Goal: Task Accomplishment & Management: Complete application form

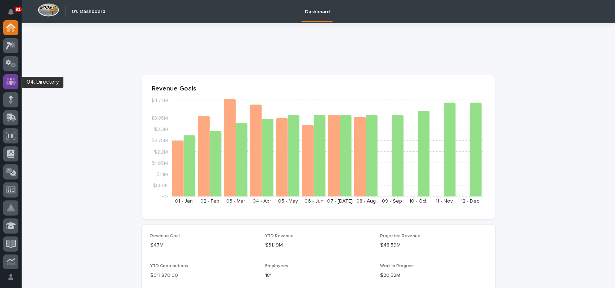
click at [10, 82] on icon at bounding box center [11, 81] width 4 height 7
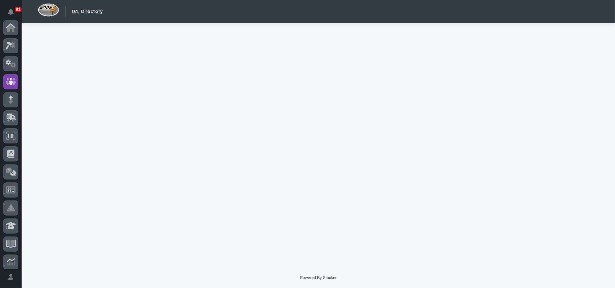
scroll to position [54, 0]
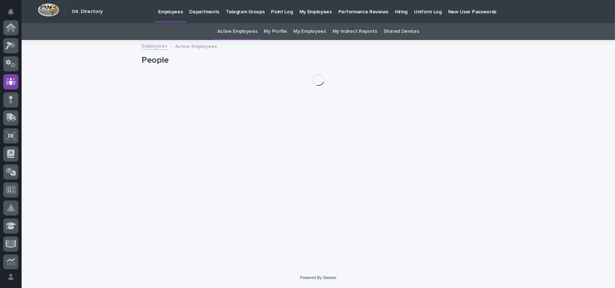
scroll to position [54, 0]
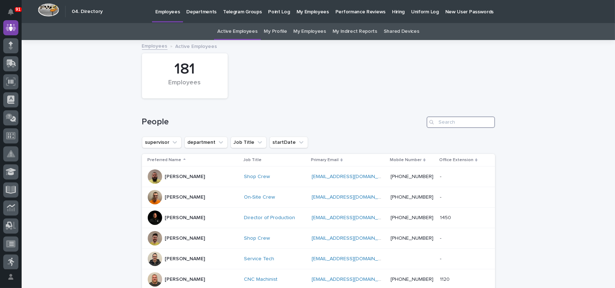
click at [458, 121] on input "Search" at bounding box center [461, 122] width 68 height 12
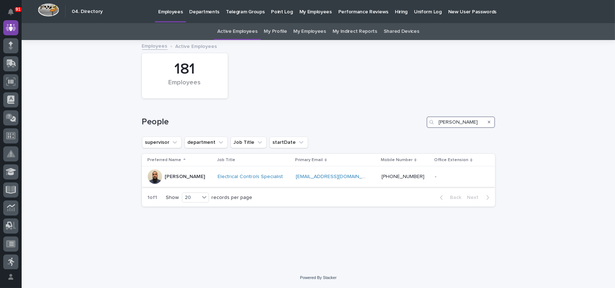
type input "[PERSON_NAME]"
click at [206, 174] on div "[PERSON_NAME]" at bounding box center [180, 176] width 64 height 14
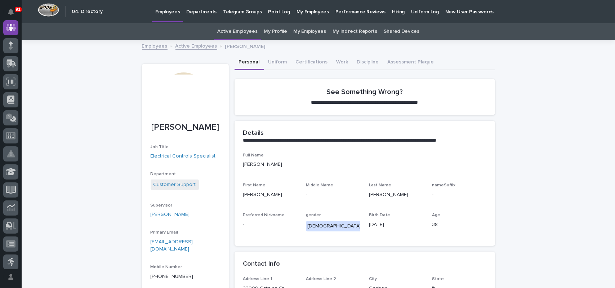
scroll to position [108, 0]
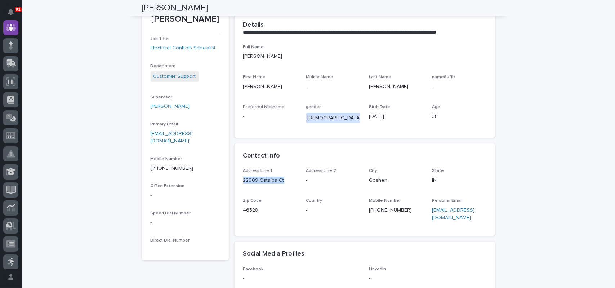
drag, startPoint x: 279, startPoint y: 180, endPoint x: 241, endPoint y: 180, distance: 37.8
click at [243, 180] on p "22909 Catalpa Ct" at bounding box center [270, 181] width 54 height 8
copy p "22909 Catalpa Ct"
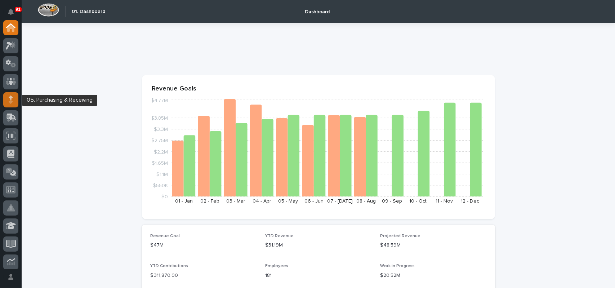
click at [15, 102] on div at bounding box center [10, 99] width 15 height 15
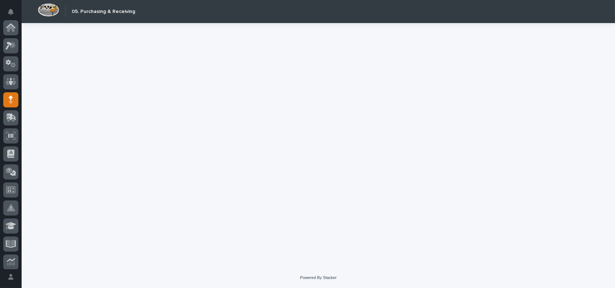
scroll to position [72, 0]
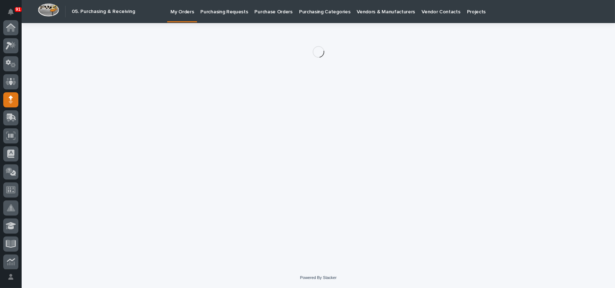
scroll to position [72, 0]
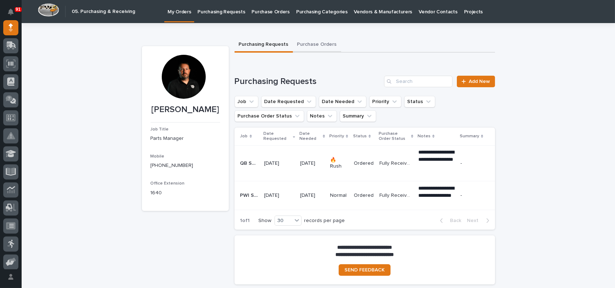
click at [316, 44] on button "Purchase Orders" at bounding box center [317, 44] width 48 height 15
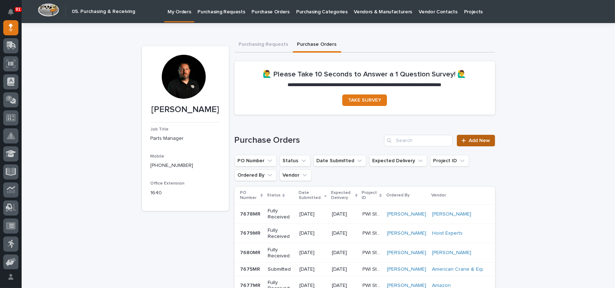
click at [479, 139] on span "Add New" at bounding box center [479, 140] width 21 height 5
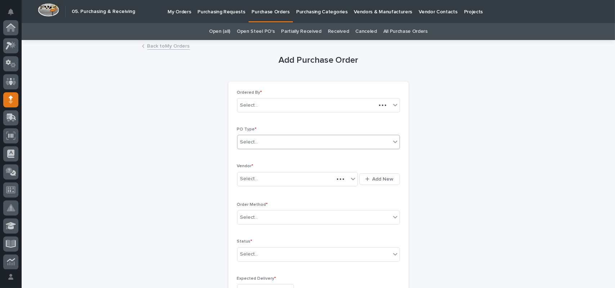
scroll to position [72, 0]
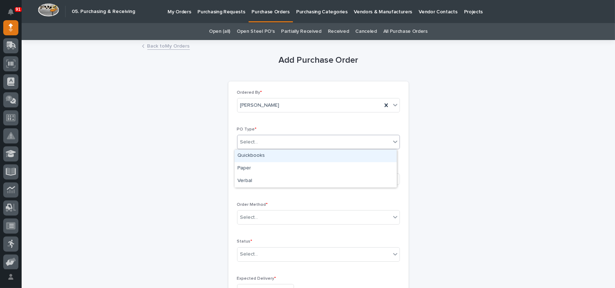
click at [241, 142] on div "Select..." at bounding box center [249, 142] width 18 height 8
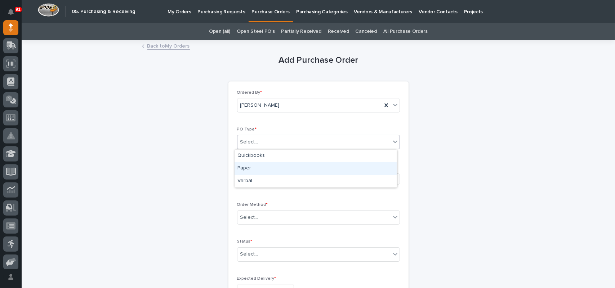
drag, startPoint x: 252, startPoint y: 161, endPoint x: 247, endPoint y: 168, distance: 9.1
click at [247, 168] on div "Paper" at bounding box center [316, 168] width 162 height 13
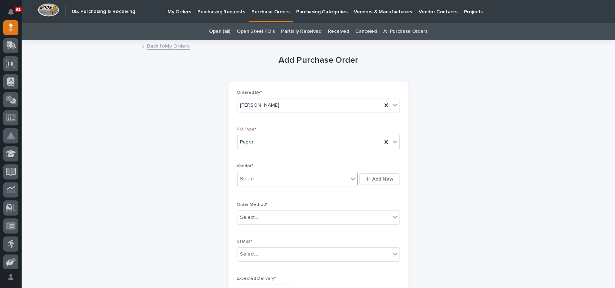
click at [245, 177] on div "Select..." at bounding box center [249, 179] width 18 height 8
type input "****"
click at [248, 218] on div "Select..." at bounding box center [249, 218] width 18 height 8
click at [251, 235] on div "Online Order" at bounding box center [316, 230] width 162 height 13
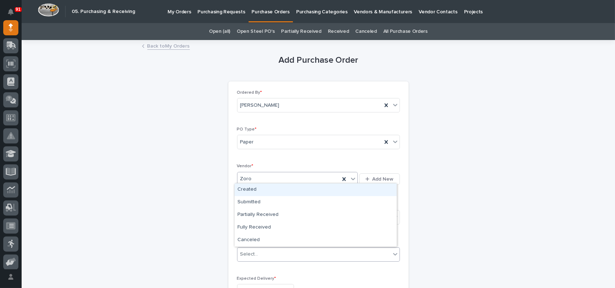
click at [250, 254] on div "Select..." at bounding box center [249, 254] width 18 height 8
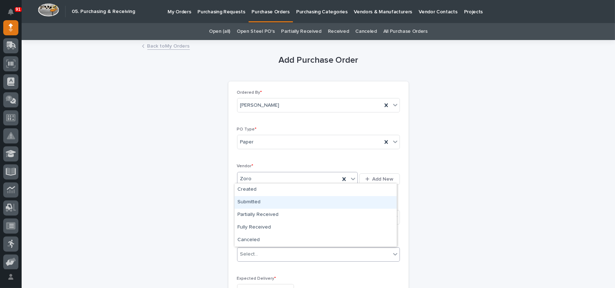
click at [251, 200] on div "Submitted" at bounding box center [316, 202] width 162 height 13
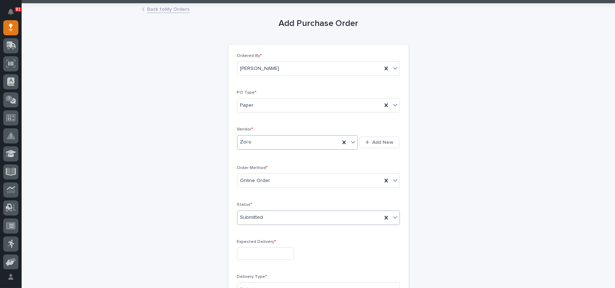
scroll to position [144, 0]
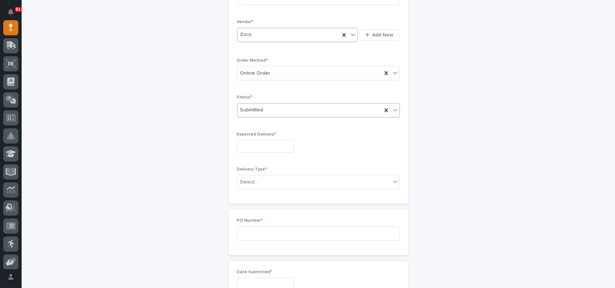
click at [255, 148] on input "text" at bounding box center [265, 146] width 57 height 13
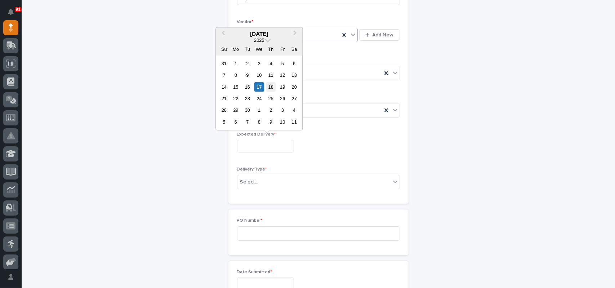
click at [272, 85] on div "18" at bounding box center [271, 87] width 10 height 10
type input "**********"
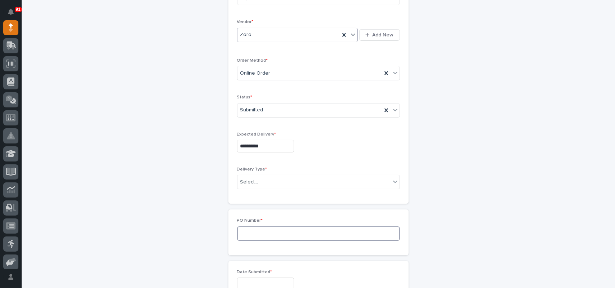
click at [243, 231] on input at bounding box center [318, 233] width 163 height 14
type input "7683MR"
click at [271, 279] on input "text" at bounding box center [265, 283] width 57 height 13
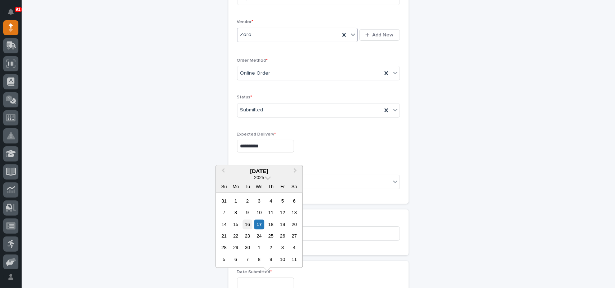
click at [248, 224] on div "16" at bounding box center [247, 224] width 10 height 10
type input "**********"
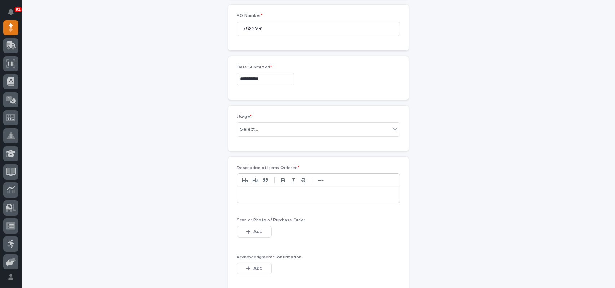
scroll to position [360, 0]
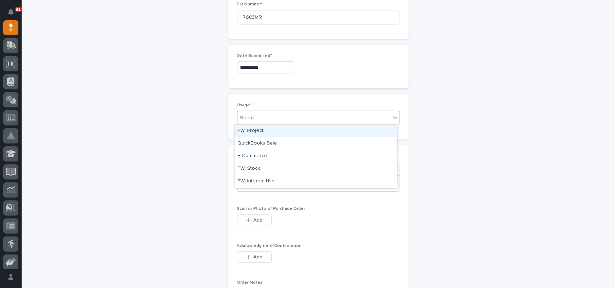
click at [264, 115] on div "Select..." at bounding box center [313, 118] width 153 height 12
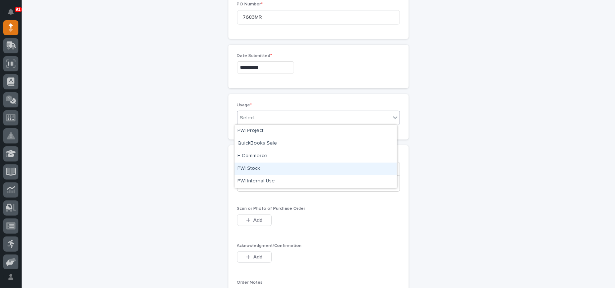
click at [250, 168] on div "PWI Stock" at bounding box center [316, 168] width 162 height 13
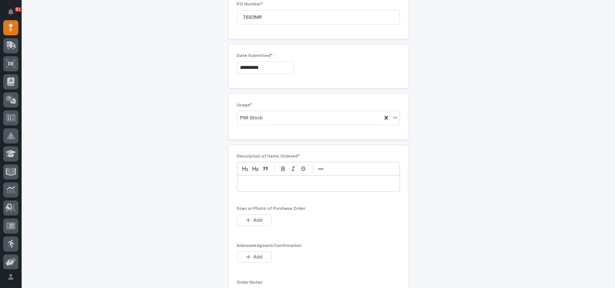
click at [260, 183] on p at bounding box center [318, 183] width 151 height 7
click at [253, 223] on button "Add" at bounding box center [254, 220] width 35 height 12
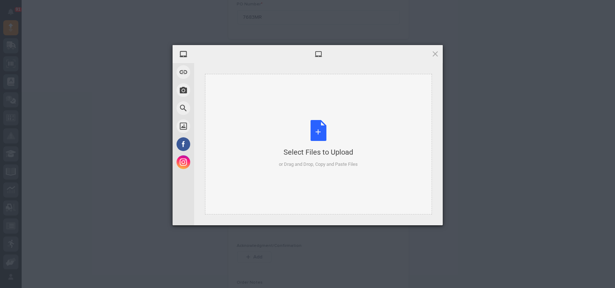
click at [317, 132] on div "Select Files to Upload or Drag and Drop, Copy and Paste Files" at bounding box center [318, 144] width 79 height 48
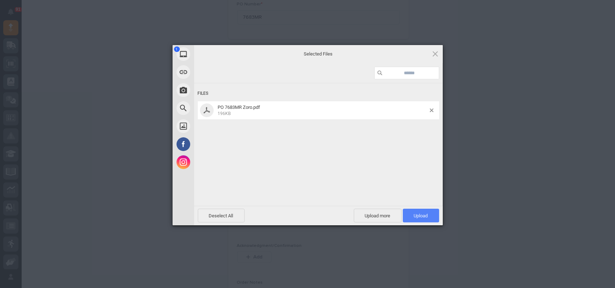
click at [409, 211] on span "Upload 1" at bounding box center [421, 216] width 36 height 14
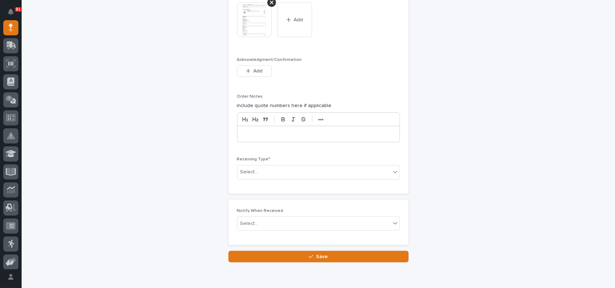
scroll to position [602, 0]
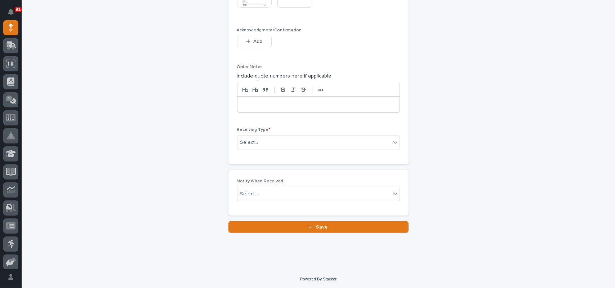
click at [266, 128] on p "Receiving Type *" at bounding box center [318, 129] width 163 height 5
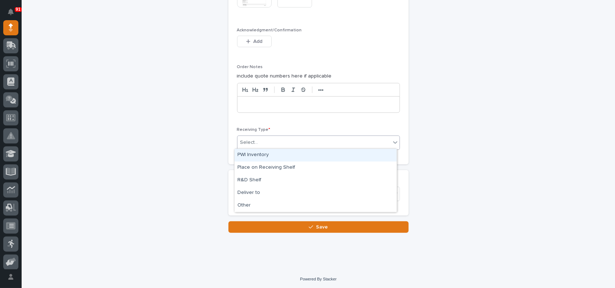
click at [265, 142] on div "Select..." at bounding box center [313, 143] width 153 height 12
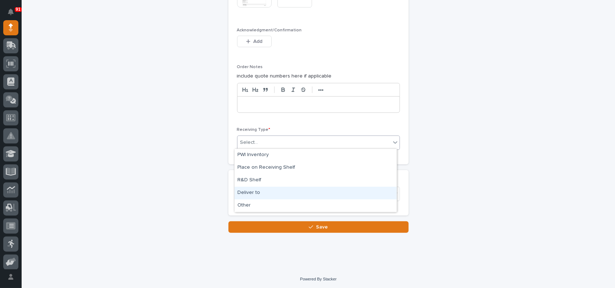
click at [249, 191] on div "Deliver to" at bounding box center [316, 193] width 162 height 13
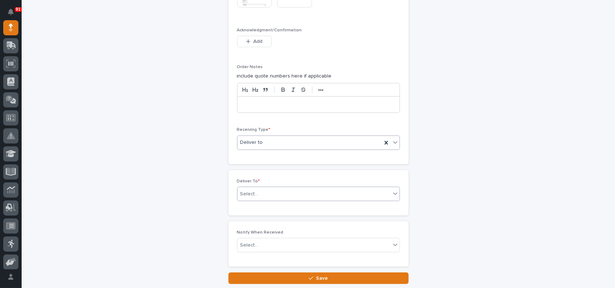
click at [267, 195] on div "Select..." at bounding box center [313, 194] width 153 height 12
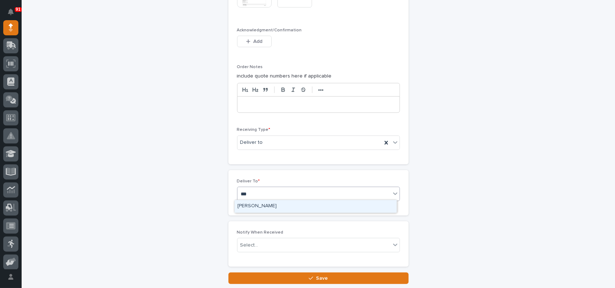
type input "****"
click at [261, 207] on div "[PERSON_NAME]" at bounding box center [316, 206] width 162 height 13
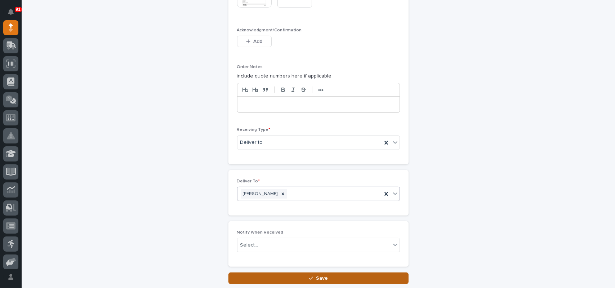
click at [284, 278] on button "Save" at bounding box center [318, 278] width 180 height 12
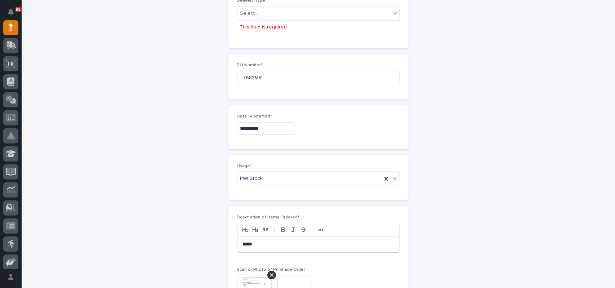
scroll to position [316, 0]
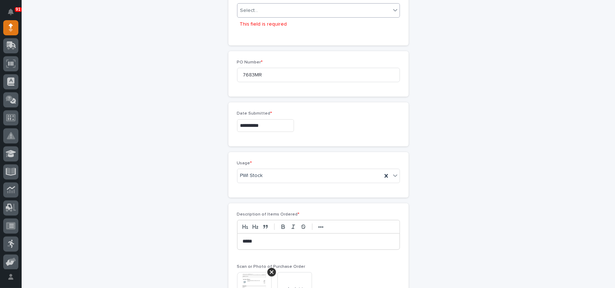
click at [274, 8] on div "Select..." at bounding box center [313, 11] width 153 height 12
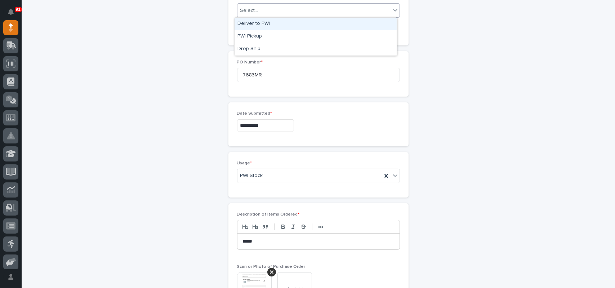
click at [261, 24] on div "Deliver to PWI" at bounding box center [316, 24] width 162 height 13
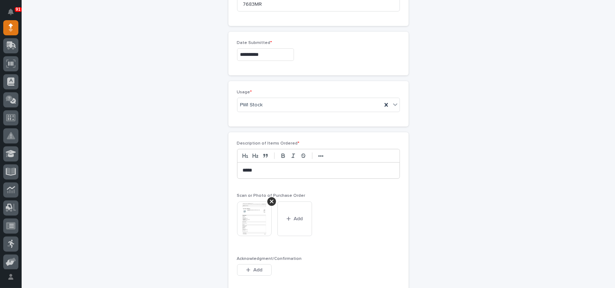
scroll to position [653, 0]
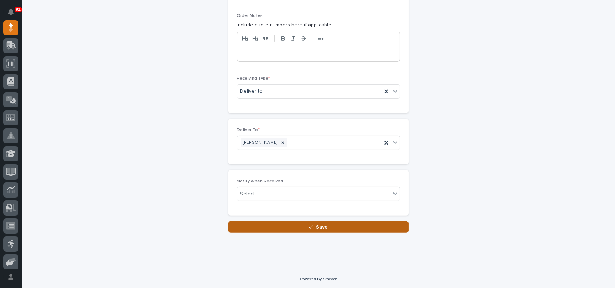
click at [283, 227] on button "Save" at bounding box center [318, 227] width 180 height 12
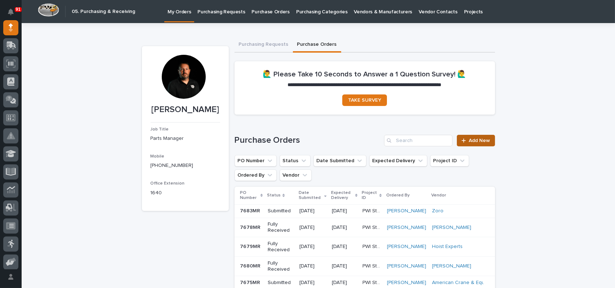
click at [474, 143] on span "Add New" at bounding box center [479, 140] width 21 height 5
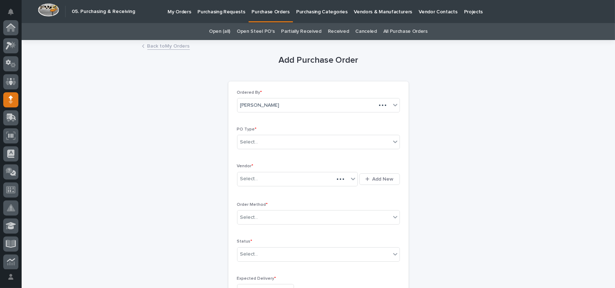
scroll to position [72, 0]
click at [269, 136] on div "Select..." at bounding box center [313, 142] width 153 height 12
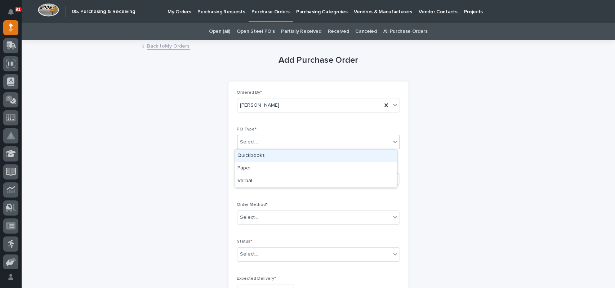
click at [260, 153] on div "Quickbooks" at bounding box center [316, 155] width 162 height 13
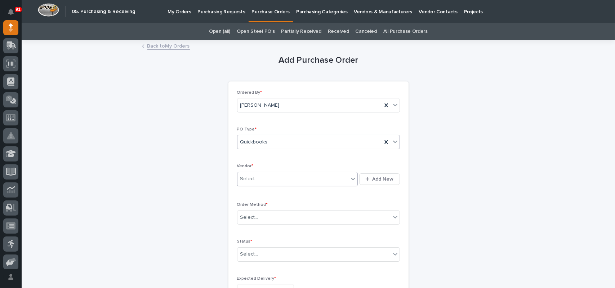
click at [252, 178] on div "Select..." at bounding box center [249, 179] width 18 height 8
type input "*****"
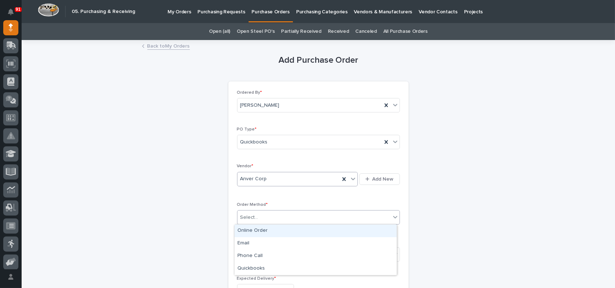
click at [245, 215] on div "Select..." at bounding box center [249, 218] width 18 height 8
click at [246, 230] on div "Online Order" at bounding box center [316, 230] width 162 height 13
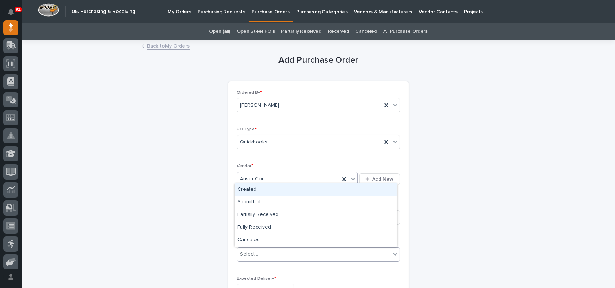
click at [254, 255] on div "Select..." at bounding box center [249, 254] width 18 height 8
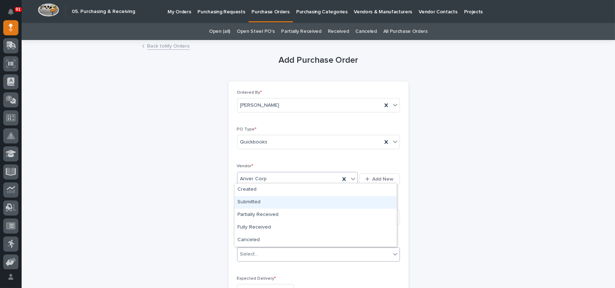
click at [255, 203] on div "Submitted" at bounding box center [316, 202] width 162 height 13
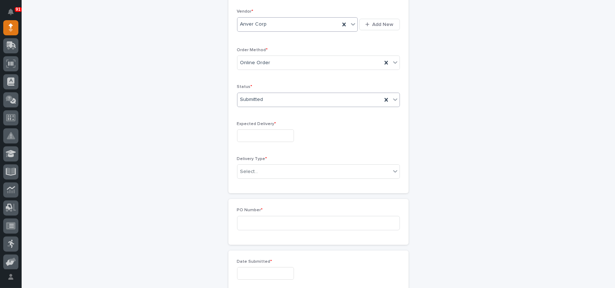
scroll to position [180, 0]
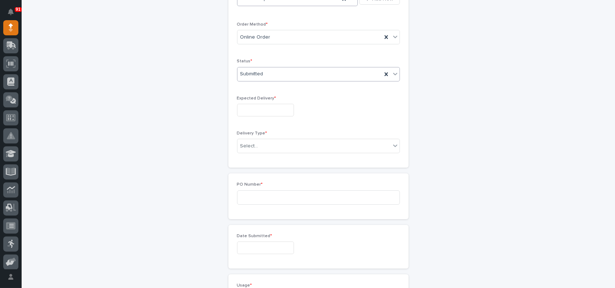
click at [262, 106] on input "text" at bounding box center [265, 110] width 57 height 13
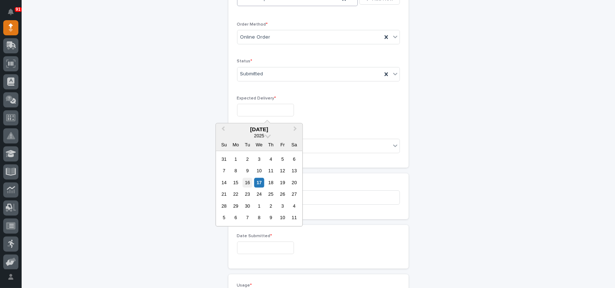
click at [246, 182] on div "16" at bounding box center [247, 183] width 10 height 10
type input "**********"
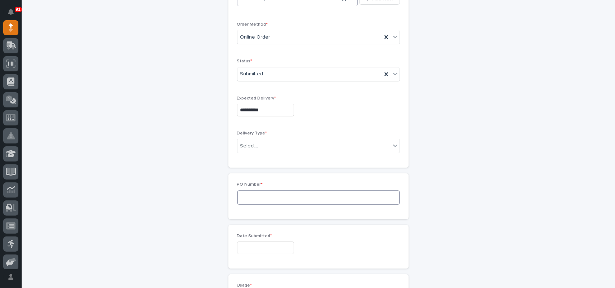
click at [251, 195] on input at bounding box center [318, 197] width 163 height 14
click at [262, 140] on div "Select..." at bounding box center [313, 146] width 153 height 12
click at [261, 157] on div "Deliver to PWI" at bounding box center [316, 159] width 162 height 13
click at [247, 197] on input at bounding box center [318, 197] width 163 height 14
type input "7682MR"
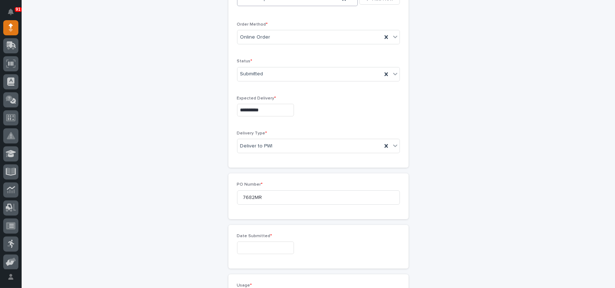
click at [255, 250] on input "text" at bounding box center [265, 247] width 57 height 13
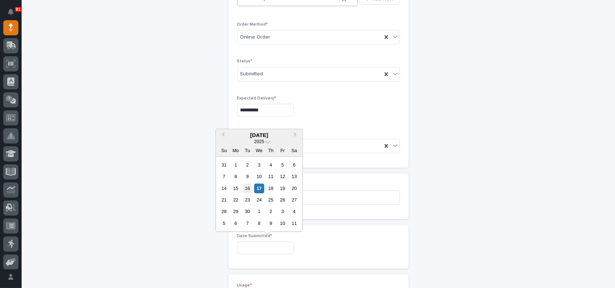
click at [246, 187] on div "16" at bounding box center [247, 188] width 10 height 10
type input "**********"
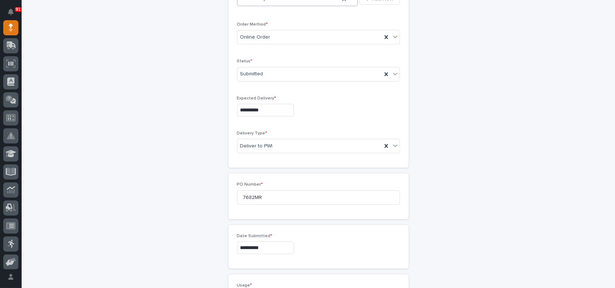
click at [268, 111] on input "**********" at bounding box center [265, 110] width 57 height 13
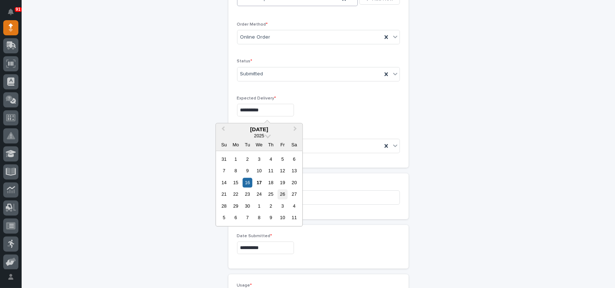
click at [281, 196] on div "26" at bounding box center [283, 194] width 10 height 10
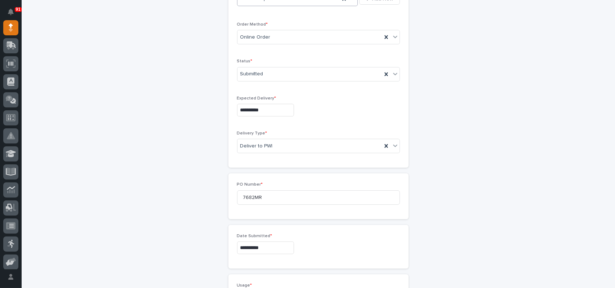
type input "**********"
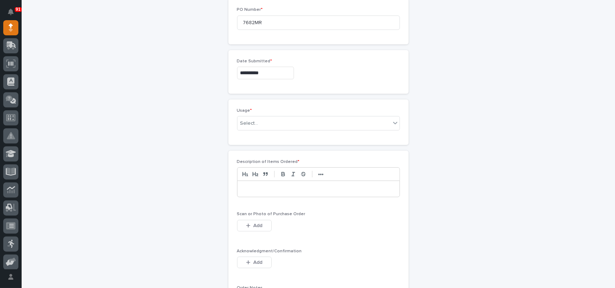
scroll to position [360, 0]
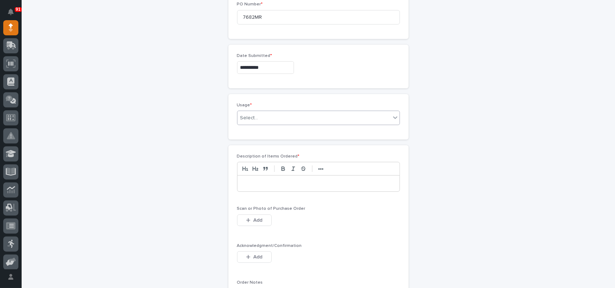
click at [261, 116] on div "Select..." at bounding box center [313, 118] width 153 height 12
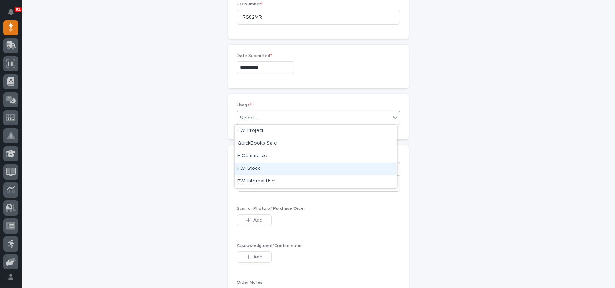
click at [253, 171] on div "PWI Stock" at bounding box center [316, 168] width 162 height 13
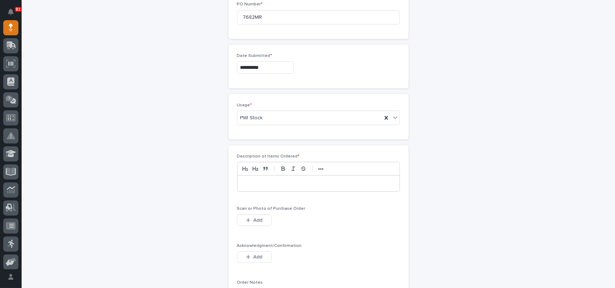
click at [254, 177] on div at bounding box center [318, 183] width 162 height 16
click at [256, 215] on button "Add" at bounding box center [254, 220] width 35 height 12
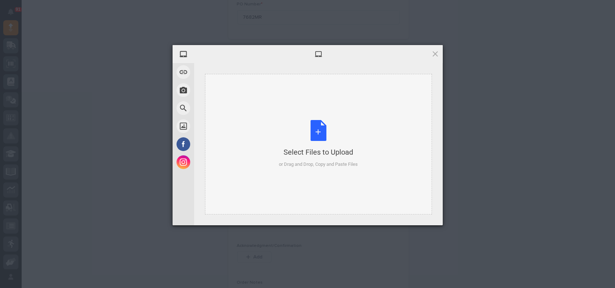
click at [313, 131] on div "Select Files to Upload or Drag and Drop, Copy and Paste Files" at bounding box center [318, 144] width 79 height 48
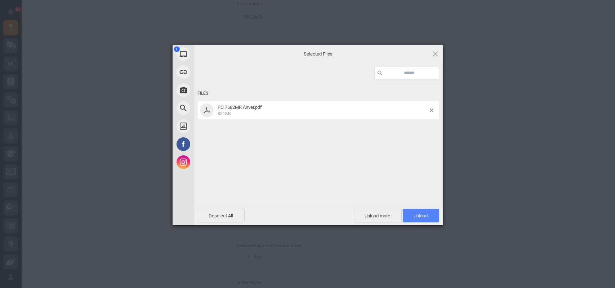
click at [420, 212] on span "Upload 1" at bounding box center [421, 216] width 36 height 14
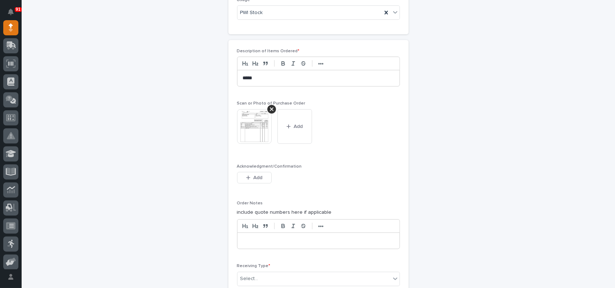
scroll to position [602, 0]
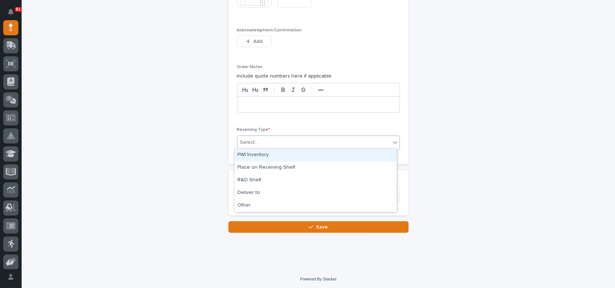
click at [263, 137] on div "Select..." at bounding box center [313, 143] width 153 height 12
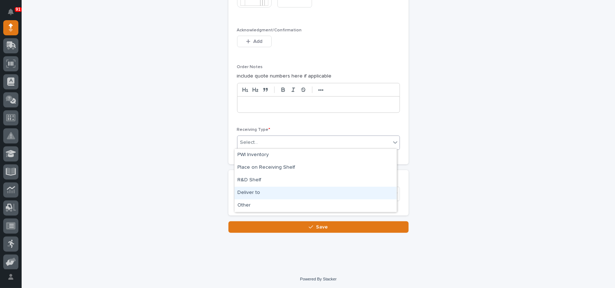
click at [257, 188] on div "Deliver to" at bounding box center [316, 193] width 162 height 13
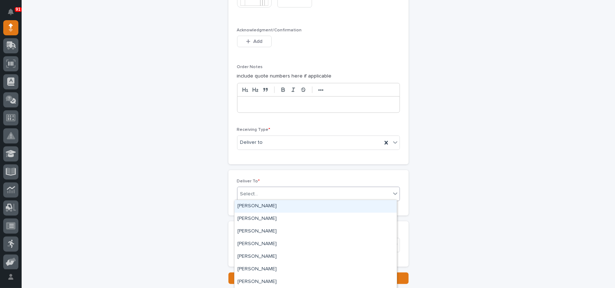
click at [268, 190] on div "Select..." at bounding box center [313, 194] width 153 height 12
type input "****"
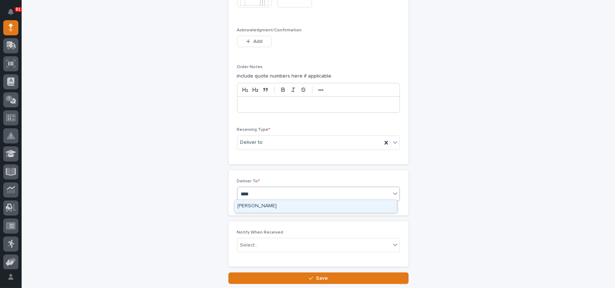
click at [259, 207] on div "[PERSON_NAME]" at bounding box center [316, 206] width 162 height 13
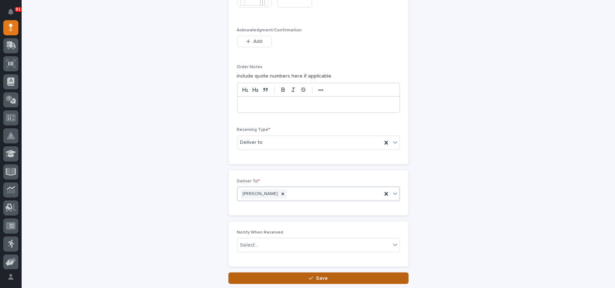
click at [317, 275] on span "Save" at bounding box center [322, 278] width 12 height 6
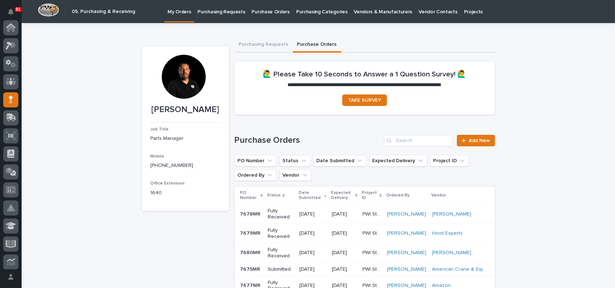
scroll to position [72, 0]
